Goal: Task Accomplishment & Management: Use online tool/utility

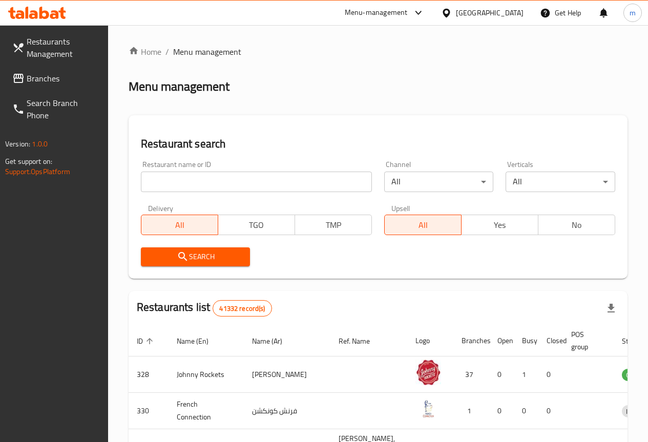
click at [340, 92] on div at bounding box center [324, 221] width 648 height 442
click at [340, 92] on div "Menu management" at bounding box center [377, 86] width 499 height 16
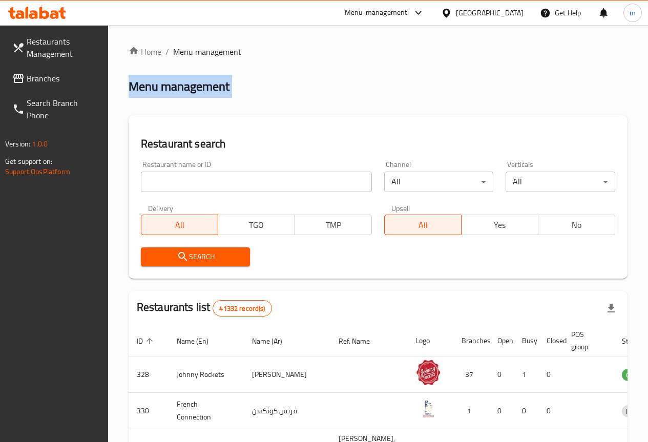
click at [340, 92] on div "Menu management" at bounding box center [377, 86] width 499 height 16
click at [349, 114] on div "Home / Menu management Menu management Restaurant search Restaurant name or ID …" at bounding box center [377, 367] width 499 height 643
click at [46, 78] on span "Branches" at bounding box center [63, 78] width 73 height 12
